Goal: Information Seeking & Learning: Learn about a topic

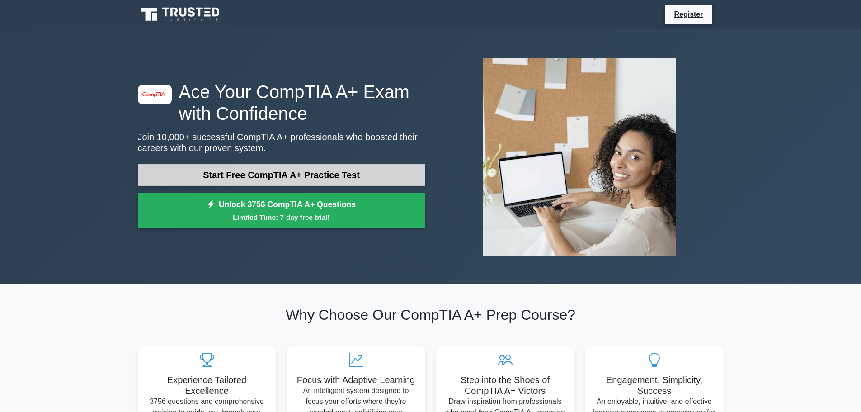
click at [327, 176] on link "Start Free CompTIA A+ Practice Test" at bounding box center [282, 175] width 288 height 22
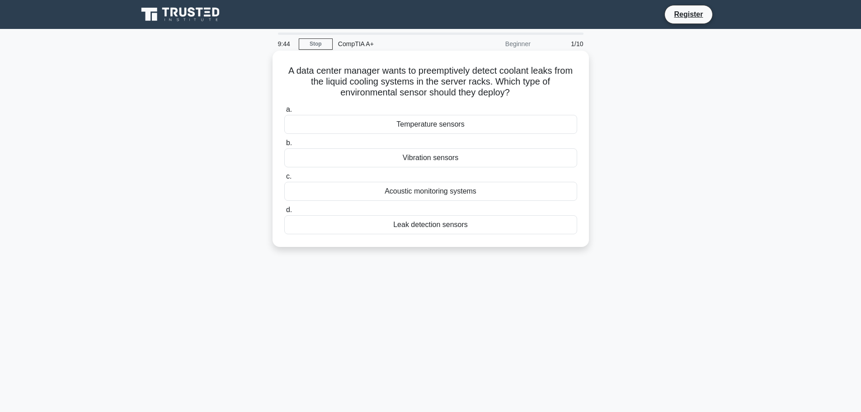
click at [442, 229] on div "Leak detection sensors" at bounding box center [430, 224] width 293 height 19
click at [284, 213] on input "d. Leak detection sensors" at bounding box center [284, 210] width 0 height 6
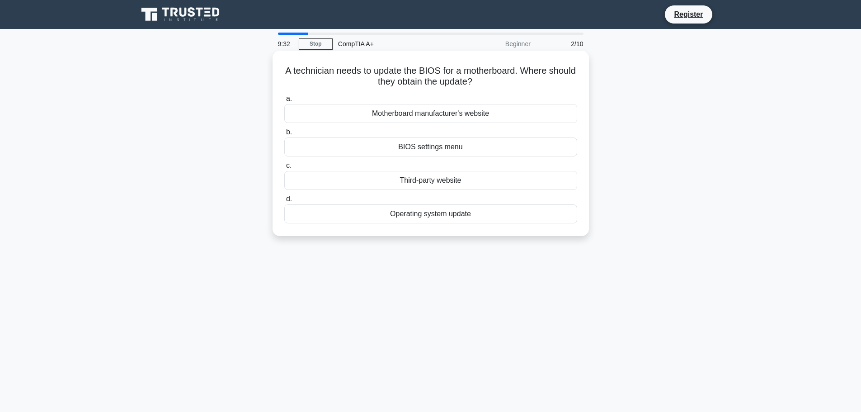
click at [439, 114] on div "Motherboard manufacturer's website" at bounding box center [430, 113] width 293 height 19
click at [284, 102] on input "a. Motherboard manufacturer's website" at bounding box center [284, 99] width 0 height 6
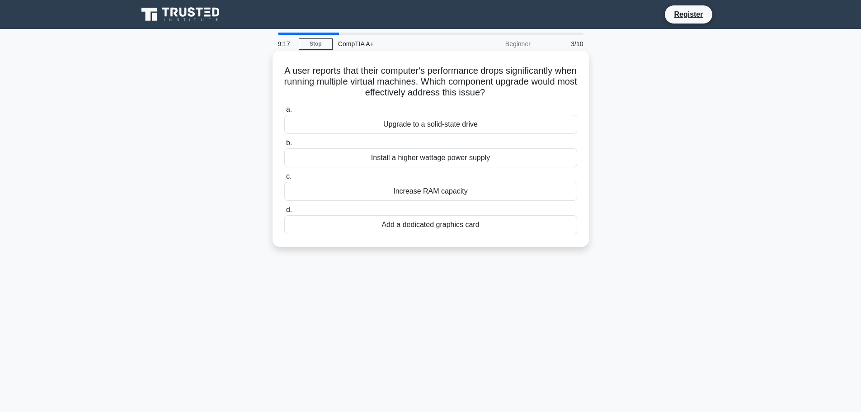
click at [443, 193] on div "Increase RAM capacity" at bounding box center [430, 191] width 293 height 19
click at [284, 179] on input "c. Increase RAM capacity" at bounding box center [284, 177] width 0 height 6
click at [433, 192] on div "Check for debris under the keys" at bounding box center [430, 191] width 293 height 19
click at [284, 179] on input "c. Check for debris under the keys" at bounding box center [284, 177] width 0 height 6
click at [396, 118] on div "Move critical operations to a failover site" at bounding box center [430, 124] width 293 height 19
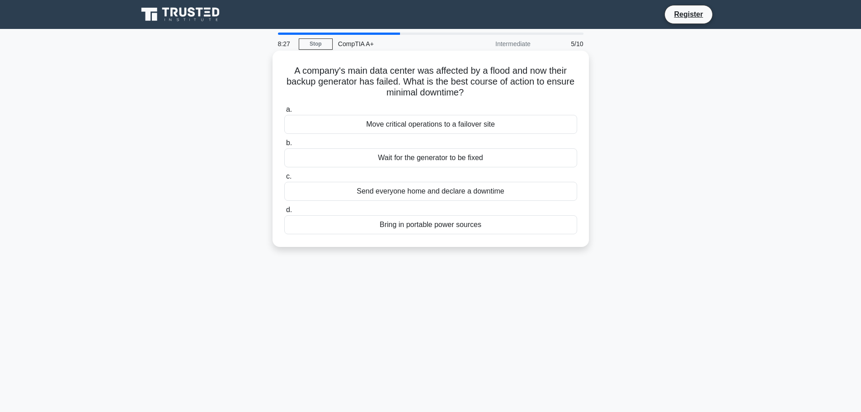
click at [284, 113] on input "a. Move critical operations to a failover site" at bounding box center [284, 110] width 0 height 6
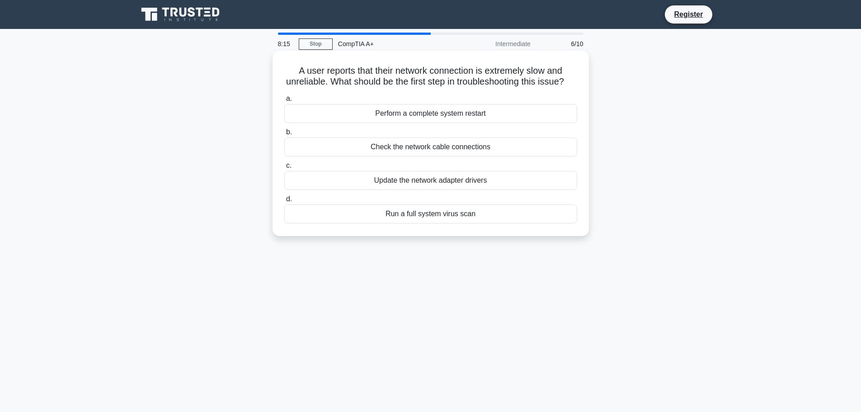
click at [414, 156] on div "Check the network cable connections" at bounding box center [430, 146] width 293 height 19
click at [284, 135] on input "b. Check the network cable connections" at bounding box center [284, 132] width 0 height 6
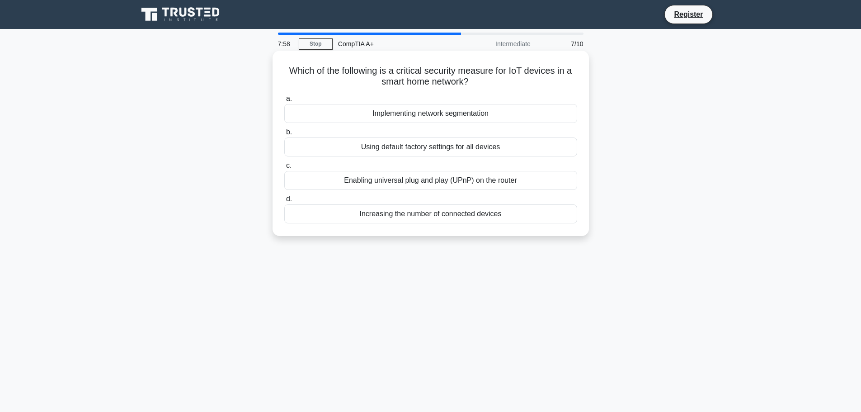
click at [392, 109] on div "Implementing network segmentation" at bounding box center [430, 113] width 293 height 19
click at [284, 102] on input "a. Implementing network segmentation" at bounding box center [284, 99] width 0 height 6
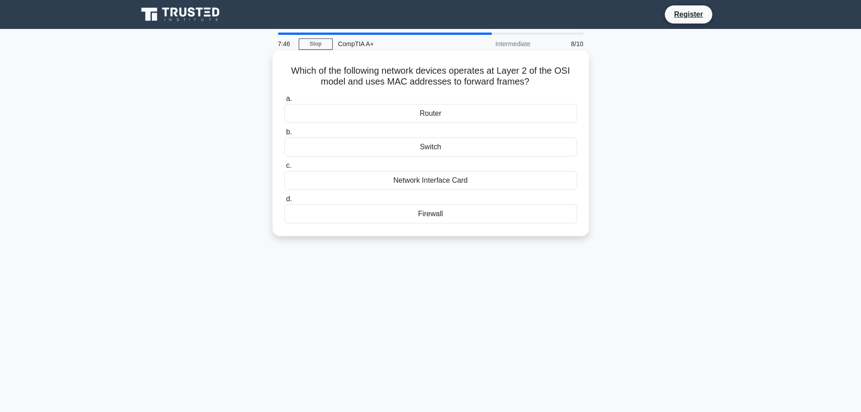
click at [423, 143] on div "Switch" at bounding box center [430, 146] width 293 height 19
click at [284, 135] on input "b. Switch" at bounding box center [284, 132] width 0 height 6
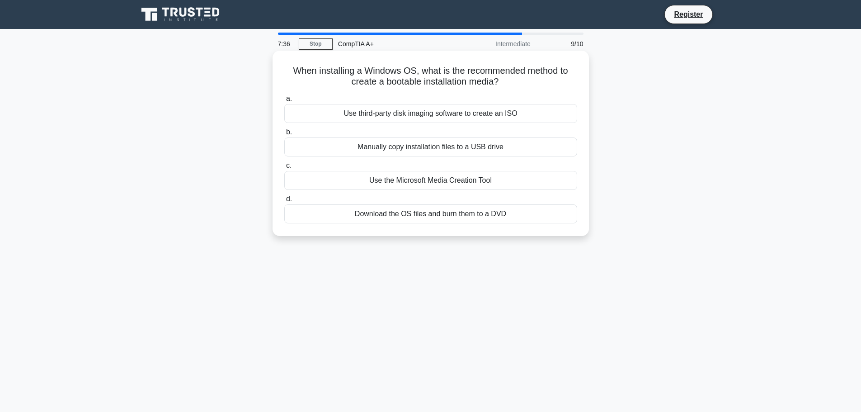
click at [479, 182] on div "Use the Microsoft Media Creation Tool" at bounding box center [430, 180] width 293 height 19
click at [284, 169] on input "c. Use the Microsoft Media Creation Tool" at bounding box center [284, 166] width 0 height 6
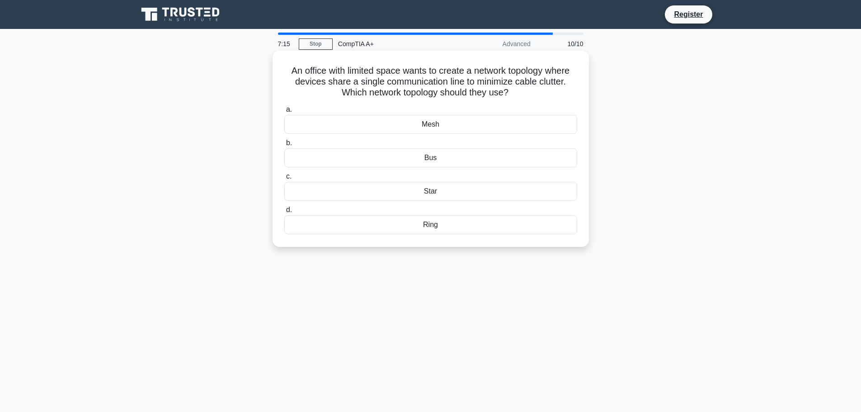
click at [443, 163] on div "Bus" at bounding box center [430, 157] width 293 height 19
click at [284, 146] on input "b. Bus" at bounding box center [284, 143] width 0 height 6
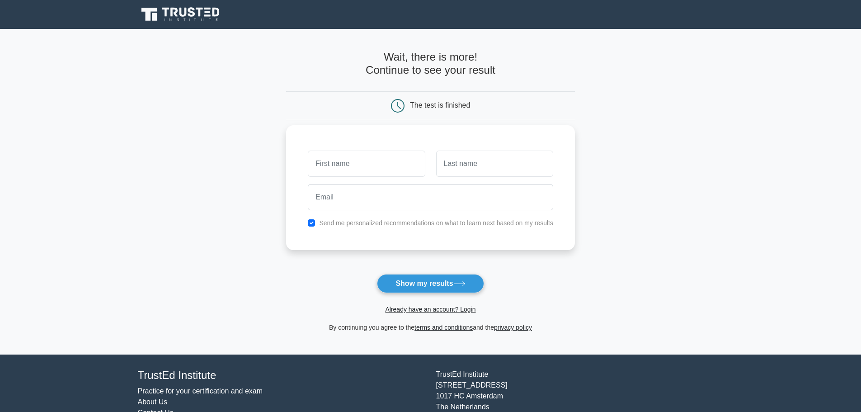
click at [382, 169] on input "text" at bounding box center [366, 164] width 117 height 26
type input "israel"
type input "atias"
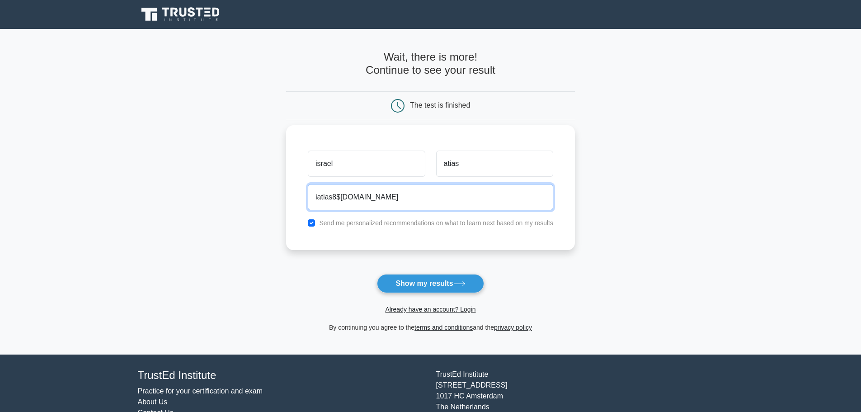
type input "iatias8$gmail.com"
click at [400, 223] on label "Send me personalized recommendations on what to learn next based on my results" at bounding box center [436, 222] width 234 height 7
click at [313, 224] on input "checkbox" at bounding box center [311, 222] width 7 height 7
checkbox input "false"
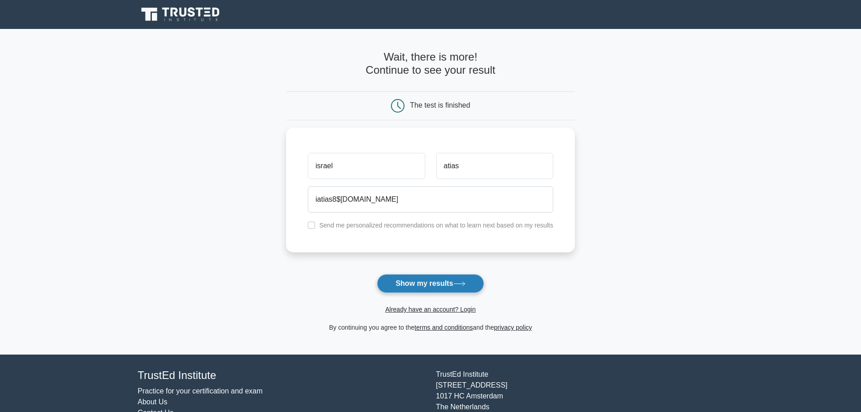
click at [428, 285] on button "Show my results" at bounding box center [430, 283] width 107 height 19
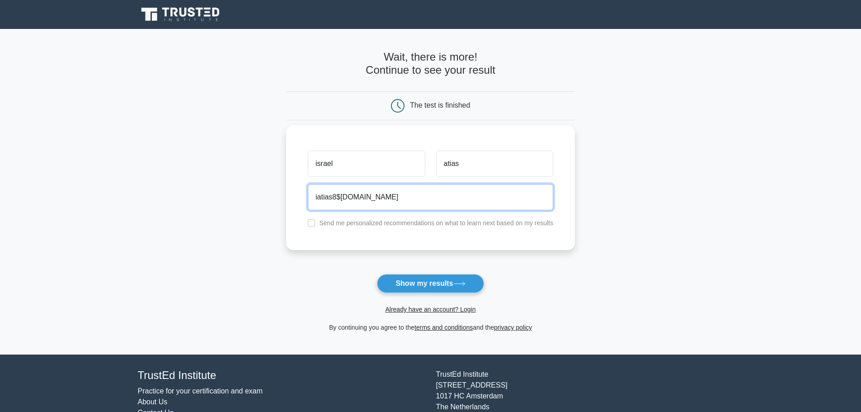
drag, startPoint x: 340, startPoint y: 198, endPoint x: 335, endPoint y: 200, distance: 4.9
click at [335, 200] on input "iatias8$gmail.com" at bounding box center [430, 197] width 245 height 26
type input "iatias84@gmail.com"
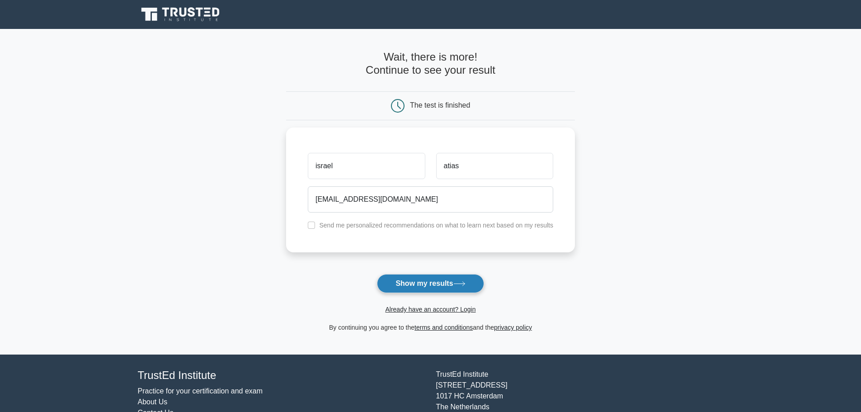
click at [421, 286] on button "Show my results" at bounding box center [430, 283] width 107 height 19
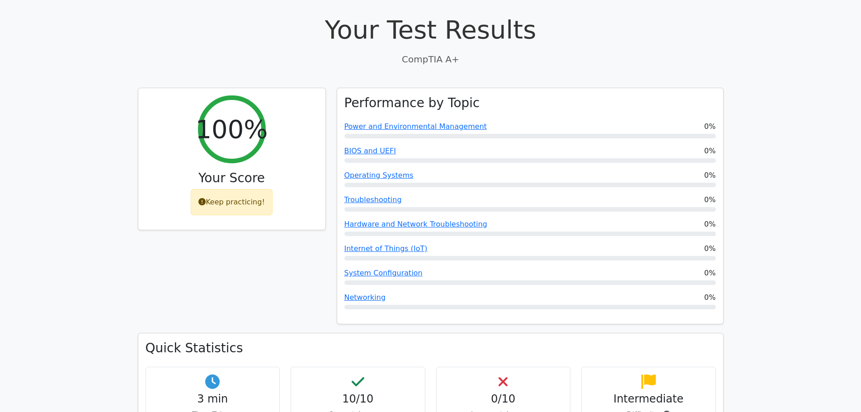
scroll to position [271, 0]
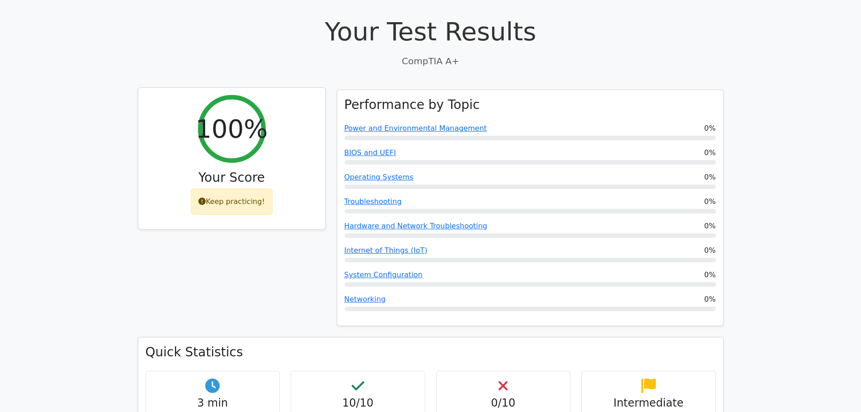
click at [254, 189] on div "Keep practicing!" at bounding box center [232, 202] width 82 height 26
click at [252, 113] on h2 "100%" at bounding box center [231, 128] width 72 height 30
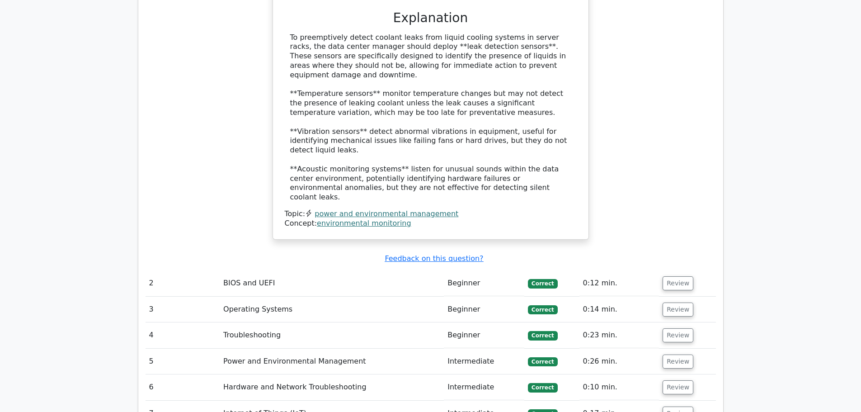
scroll to position [995, 0]
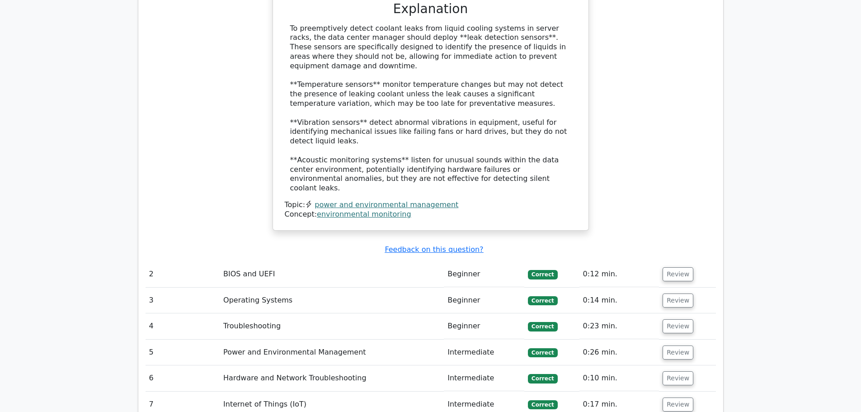
click at [432, 261] on td "BIOS and UEFI" at bounding box center [332, 274] width 224 height 26
click at [670, 267] on button "Review" at bounding box center [678, 274] width 31 height 14
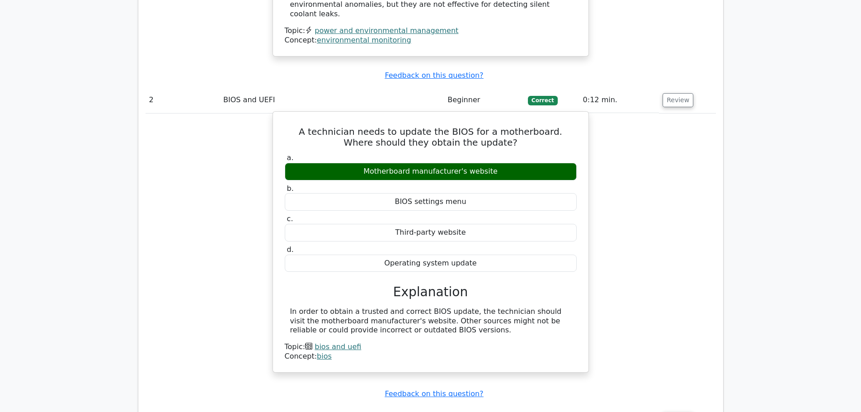
scroll to position [1175, 0]
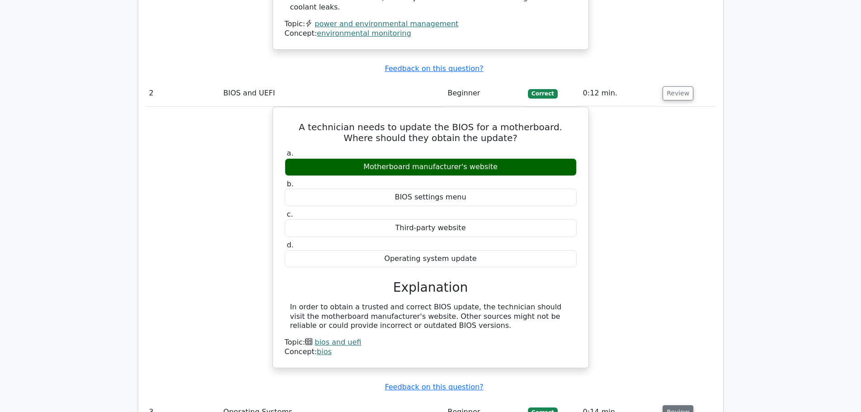
click at [681, 405] on button "Review" at bounding box center [678, 412] width 31 height 14
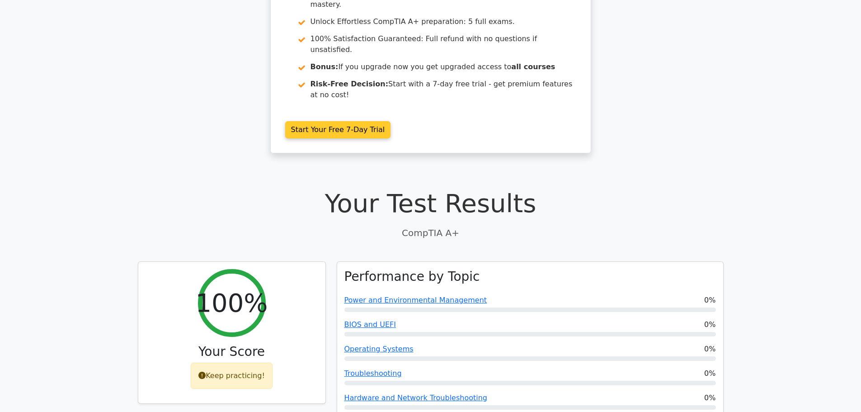
scroll to position [0, 0]
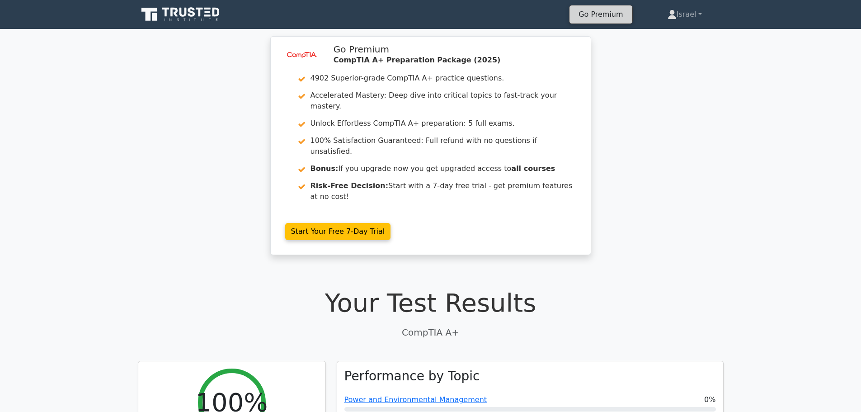
click at [613, 13] on link "Go Premium" at bounding box center [600, 14] width 55 height 12
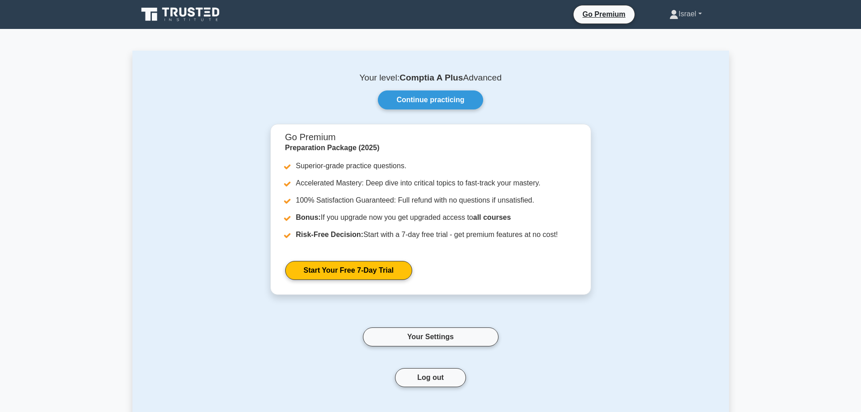
click at [699, 18] on link "Israel" at bounding box center [685, 14] width 75 height 18
click at [667, 49] on link "Settings" at bounding box center [683, 49] width 71 height 14
